Goal: Navigation & Orientation: Find specific page/section

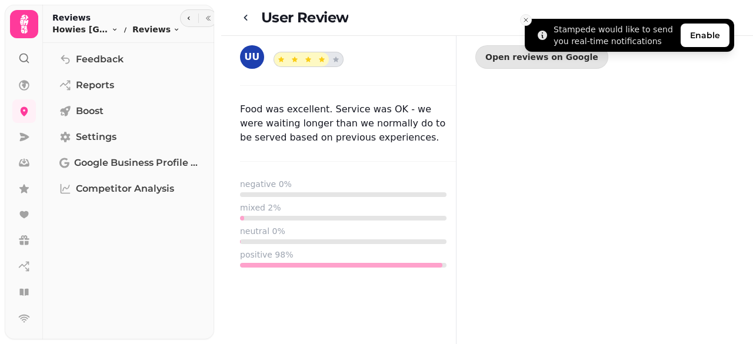
click at [529, 21] on button "Close toast" at bounding box center [526, 20] width 12 height 12
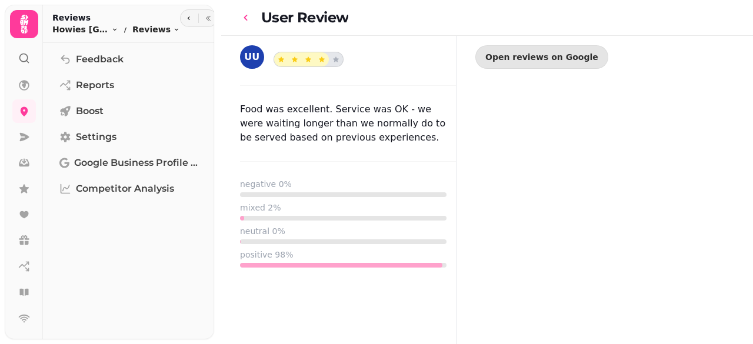
click at [245, 19] on icon "go-back" at bounding box center [246, 18] width 12 height 12
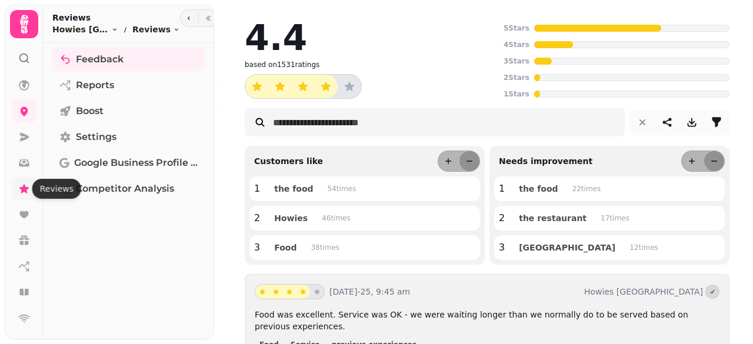
click at [25, 190] on icon at bounding box center [23, 188] width 9 height 9
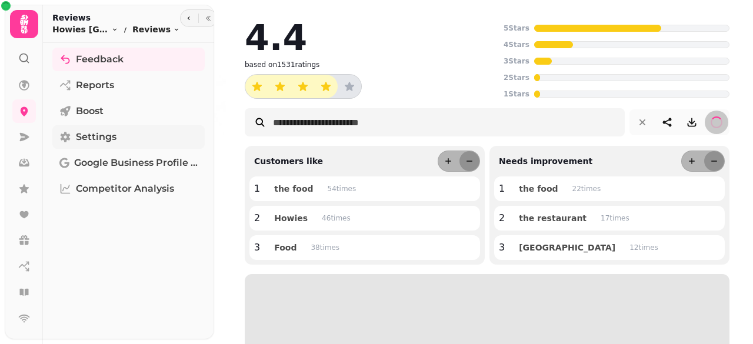
click at [103, 138] on span "Settings" at bounding box center [96, 137] width 41 height 14
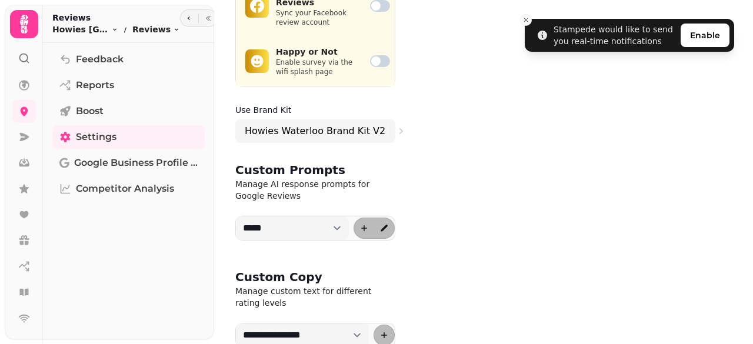
scroll to position [488, 0]
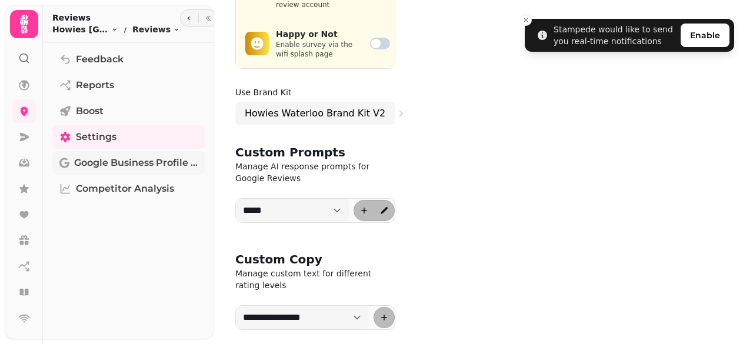
click at [138, 161] on span "Google Business Profile (Beta)" at bounding box center [135, 163] width 123 height 14
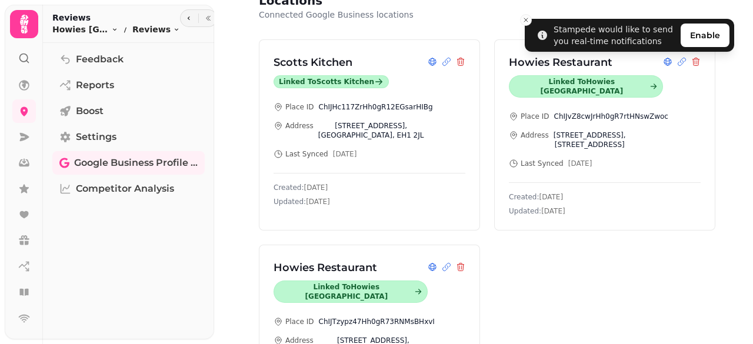
scroll to position [242, 0]
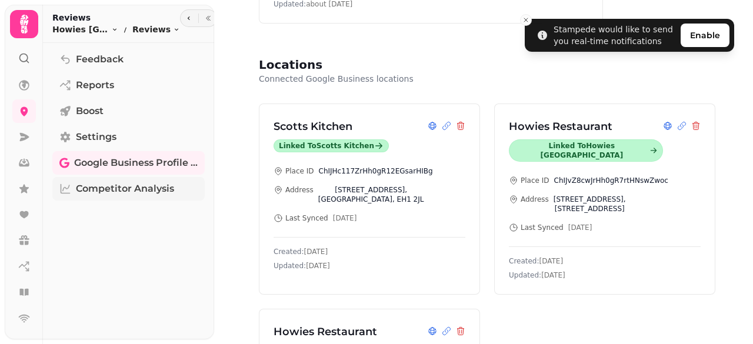
click at [106, 191] on span "Competitor Analysis" at bounding box center [125, 189] width 98 height 14
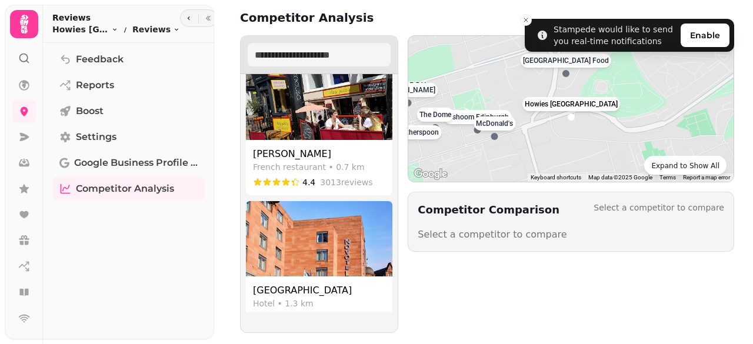
scroll to position [1587, 0]
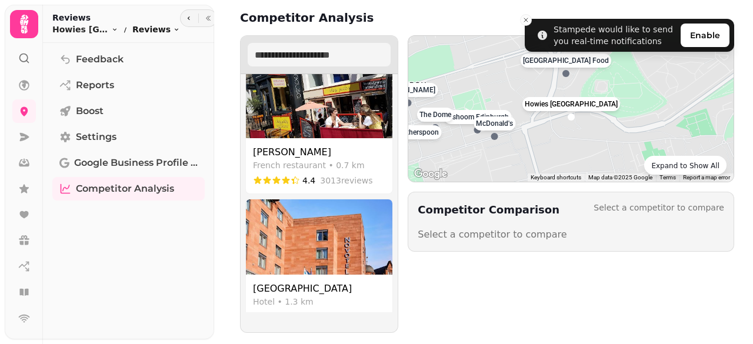
click at [173, 28] on icon "breadcrumb" at bounding box center [176, 29] width 7 height 7
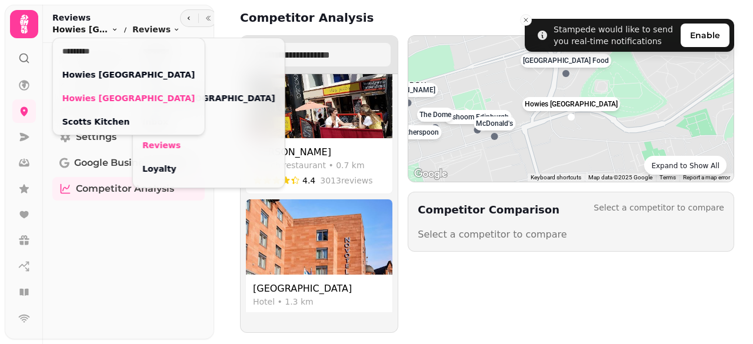
click at [113, 28] on icon "breadcrumb" at bounding box center [114, 29] width 7 height 7
click at [125, 238] on div "Feedback Reports Boost Settings Google Business Profile (Beta) Competitor Analy…" at bounding box center [128, 196] width 171 height 296
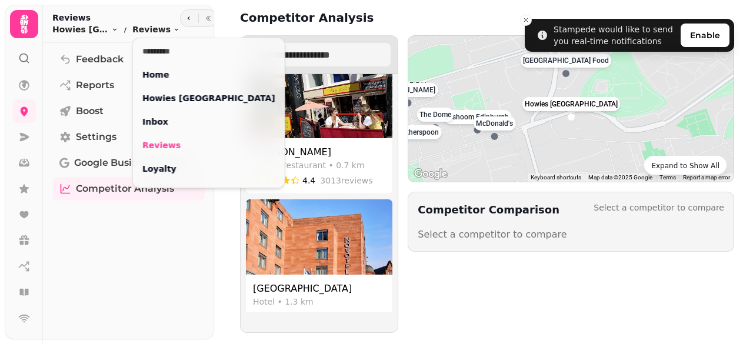
click at [60, 17] on h2 "Reviews" at bounding box center [116, 18] width 128 height 12
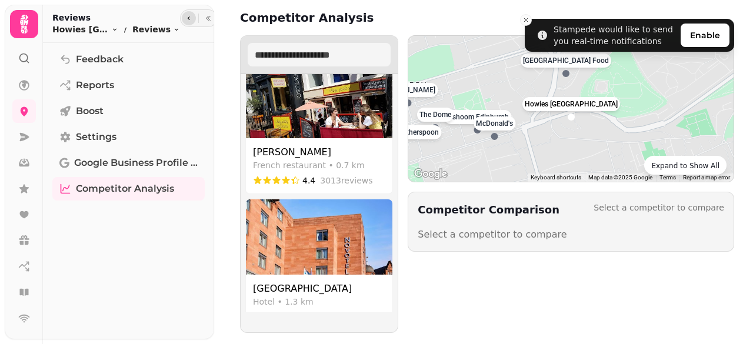
click at [186, 15] on button "button" at bounding box center [189, 18] width 14 height 14
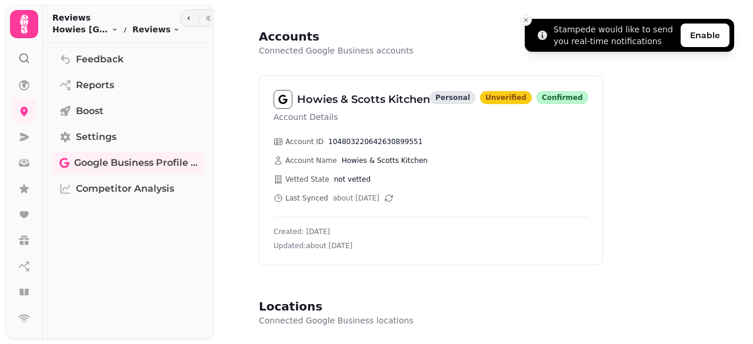
click at [528, 23] on icon "Close toast" at bounding box center [525, 19] width 7 height 7
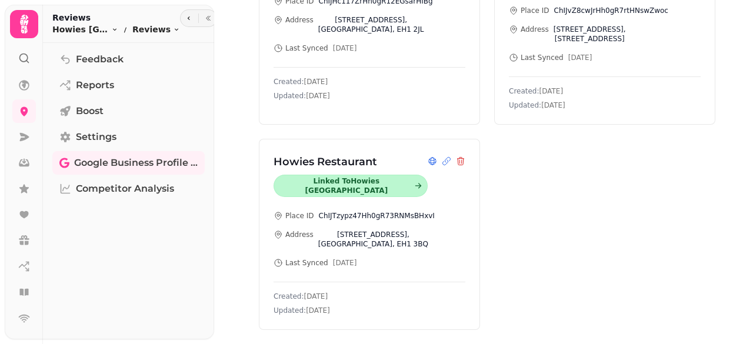
scroll to position [418, 0]
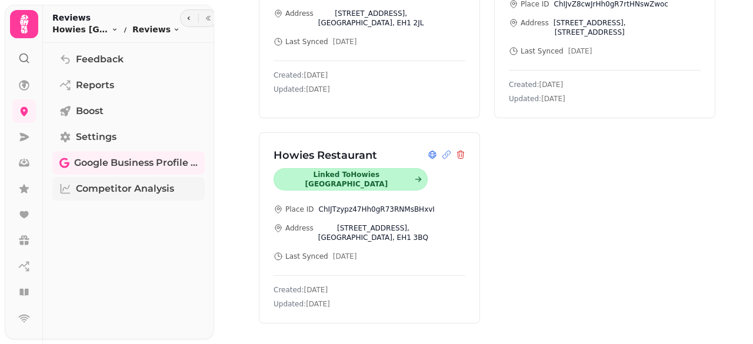
click at [149, 184] on span "Competitor Analysis" at bounding box center [125, 189] width 98 height 14
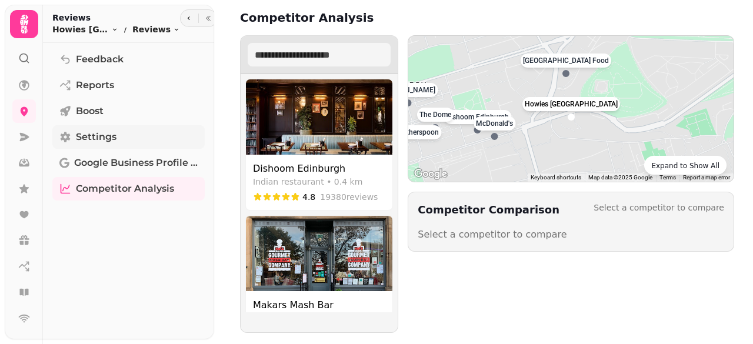
click at [118, 136] on link "Settings" at bounding box center [128, 137] width 152 height 24
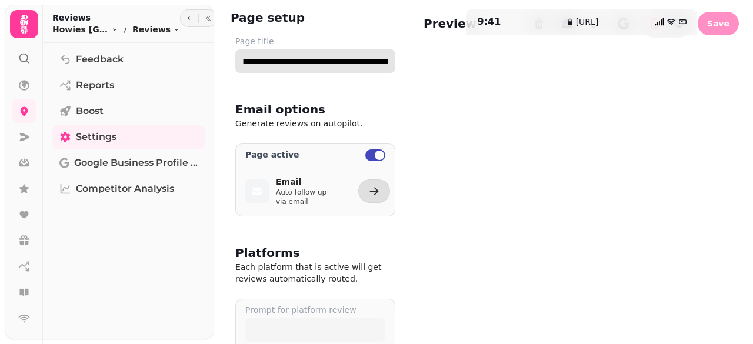
click at [370, 61] on input "**********" at bounding box center [315, 61] width 160 height 24
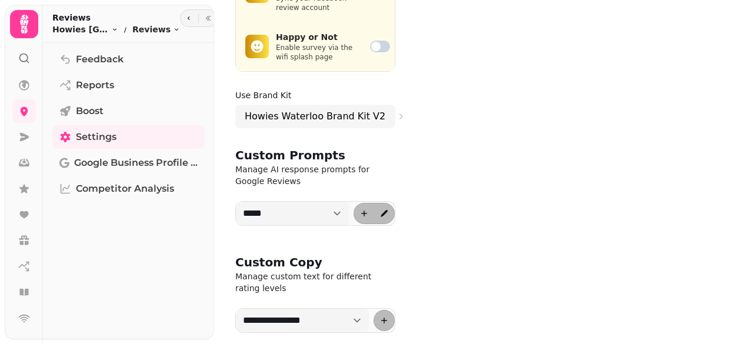
scroll to position [488, 0]
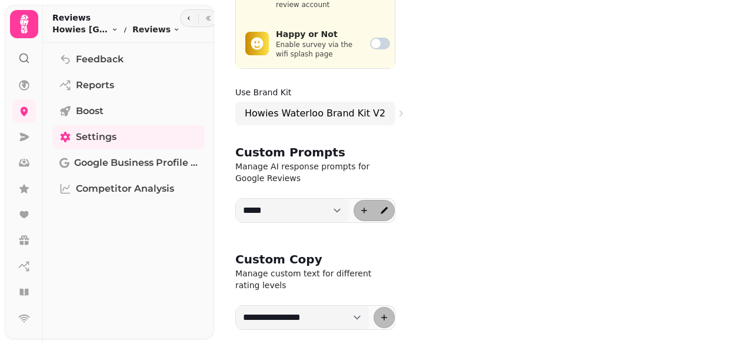
click at [28, 25] on icon at bounding box center [24, 24] width 24 height 24
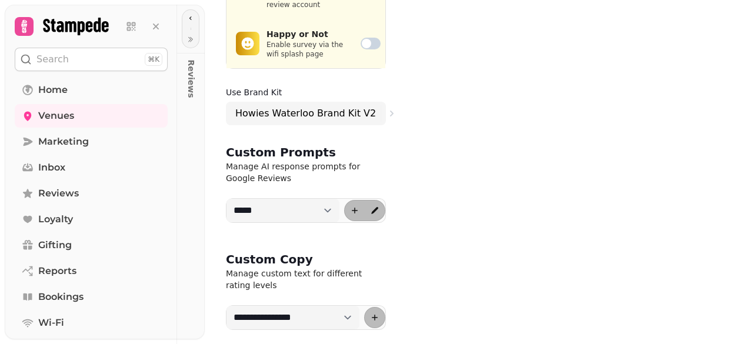
click at [48, 23] on icon at bounding box center [76, 27] width 66 height 18
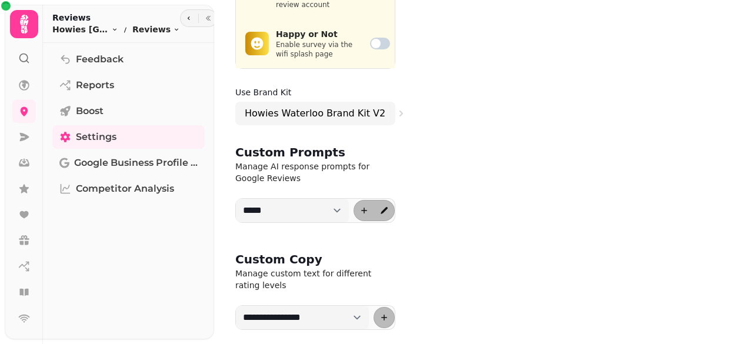
click at [29, 21] on icon at bounding box center [24, 24] width 24 height 24
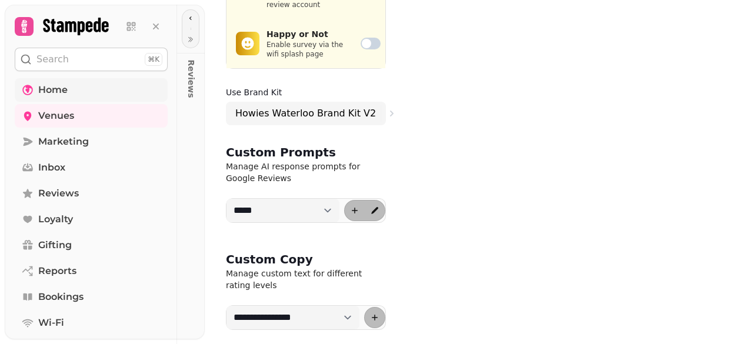
click at [32, 84] on icon at bounding box center [28, 90] width 12 height 12
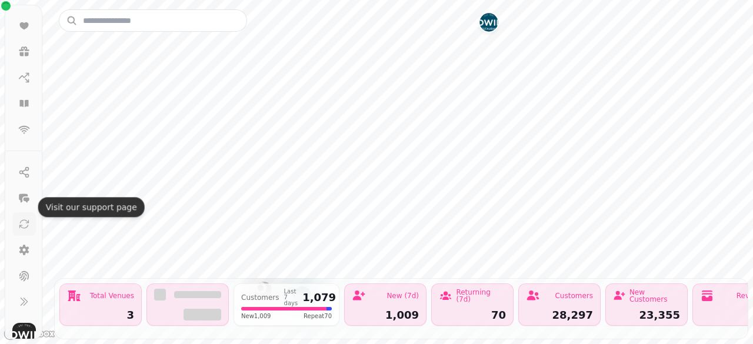
scroll to position [200, 0]
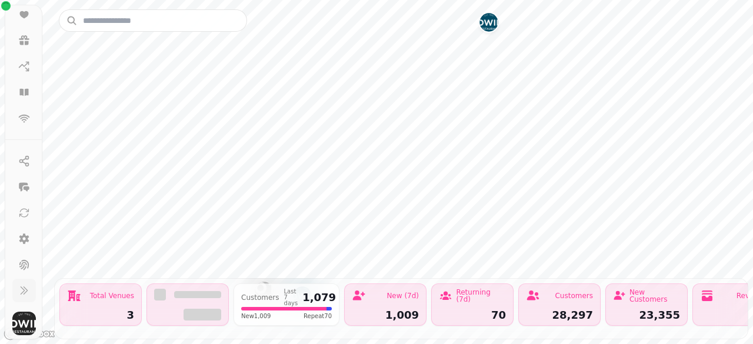
click at [22, 288] on icon at bounding box center [24, 291] width 12 height 12
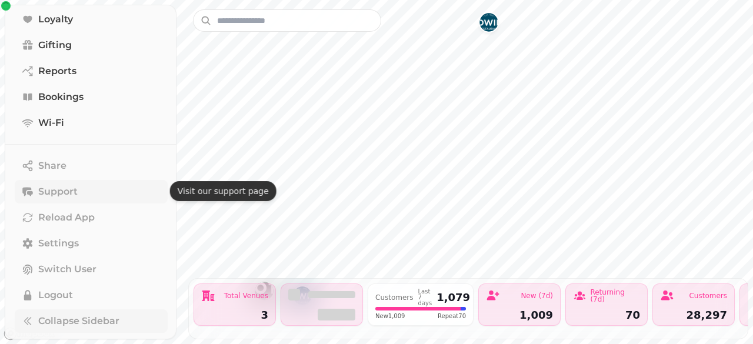
click at [84, 189] on button "Support" at bounding box center [91, 192] width 153 height 24
